Goal: Task Accomplishment & Management: Manage account settings

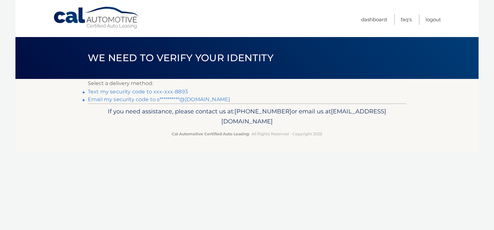
click at [139, 91] on link "Text my security code to xxx-xxx-8893" at bounding box center [138, 91] width 100 height 6
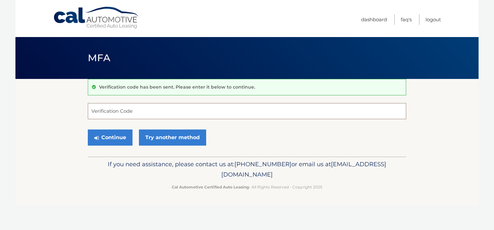
click at [114, 111] on input "Verification Code" at bounding box center [247, 111] width 318 height 16
type input "403531"
click at [126, 139] on button "Continue" at bounding box center [110, 137] width 45 height 16
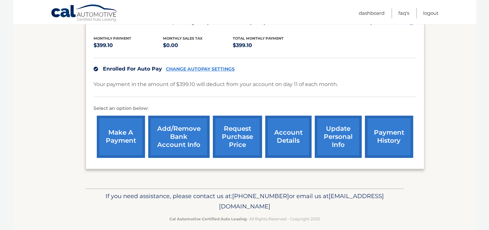
scroll to position [135, 0]
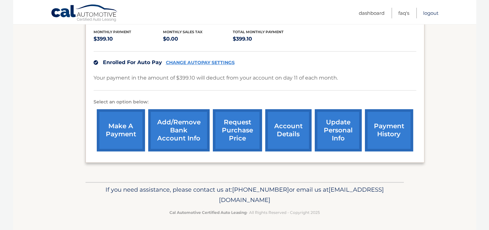
click at [429, 14] on link "Logout" at bounding box center [430, 13] width 15 height 11
